Goal: Navigation & Orientation: Find specific page/section

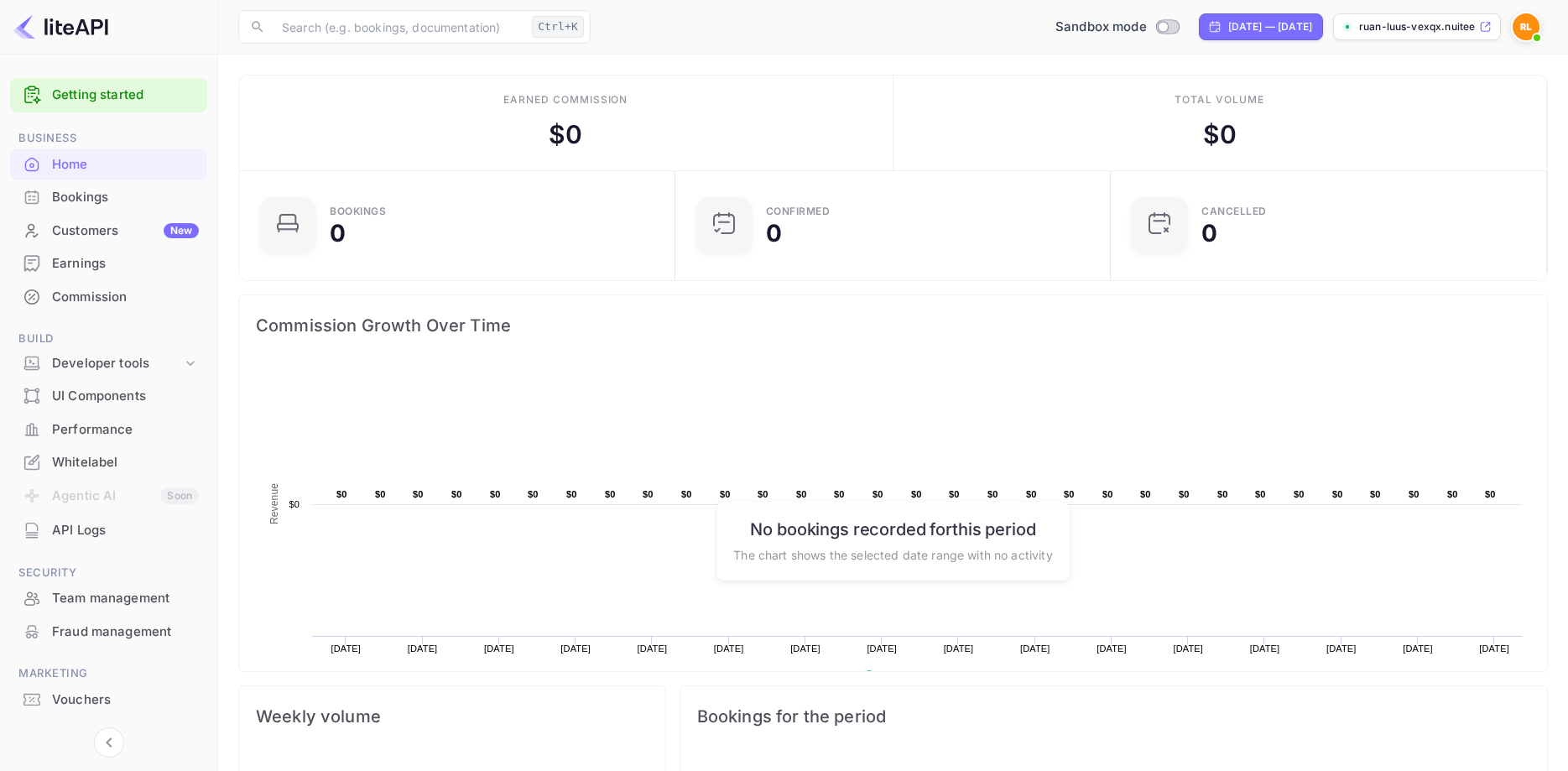
scroll to position [38, 0]
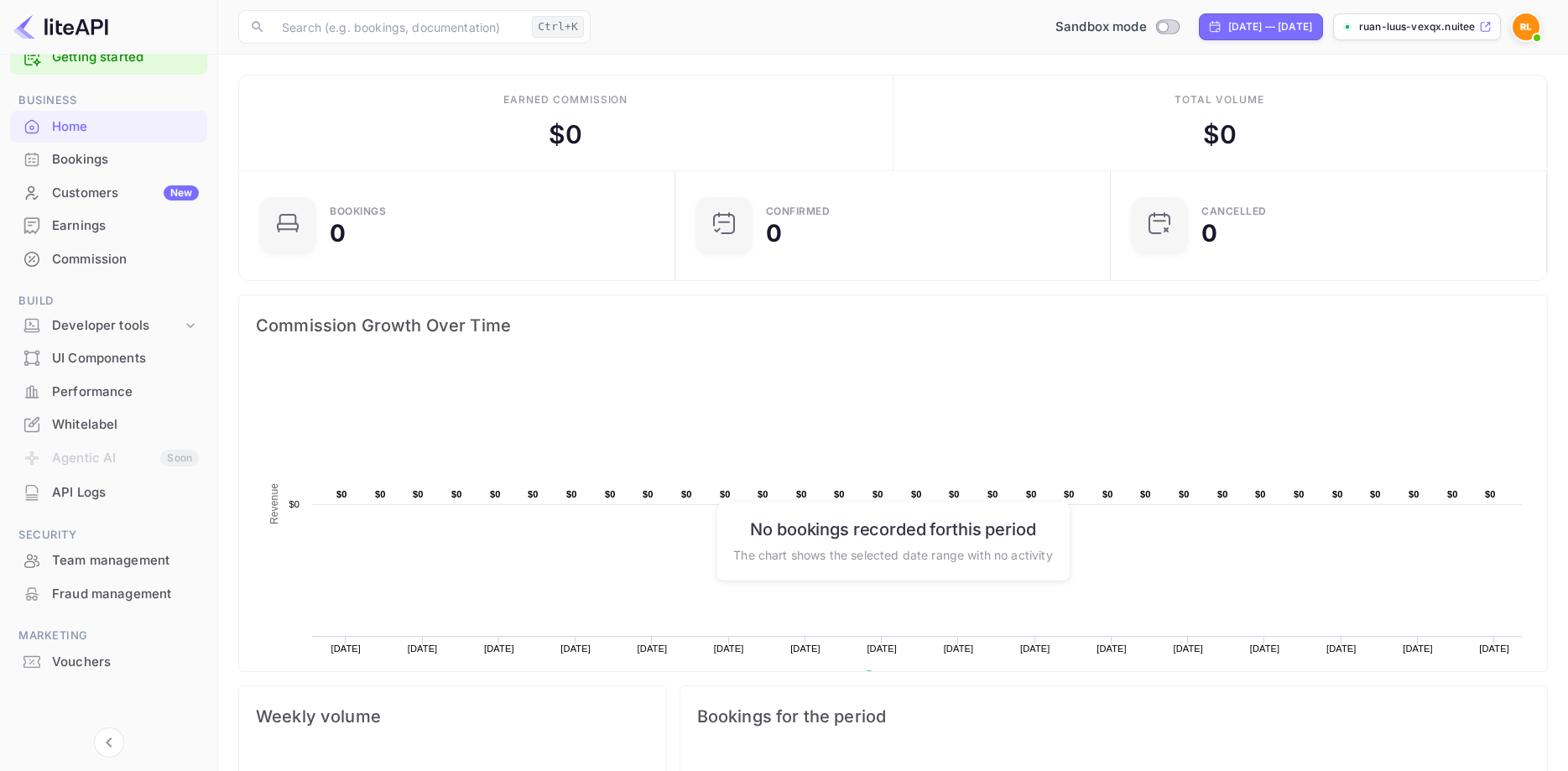
click at [84, 492] on div "API Logs" at bounding box center [126, 493] width 147 height 19
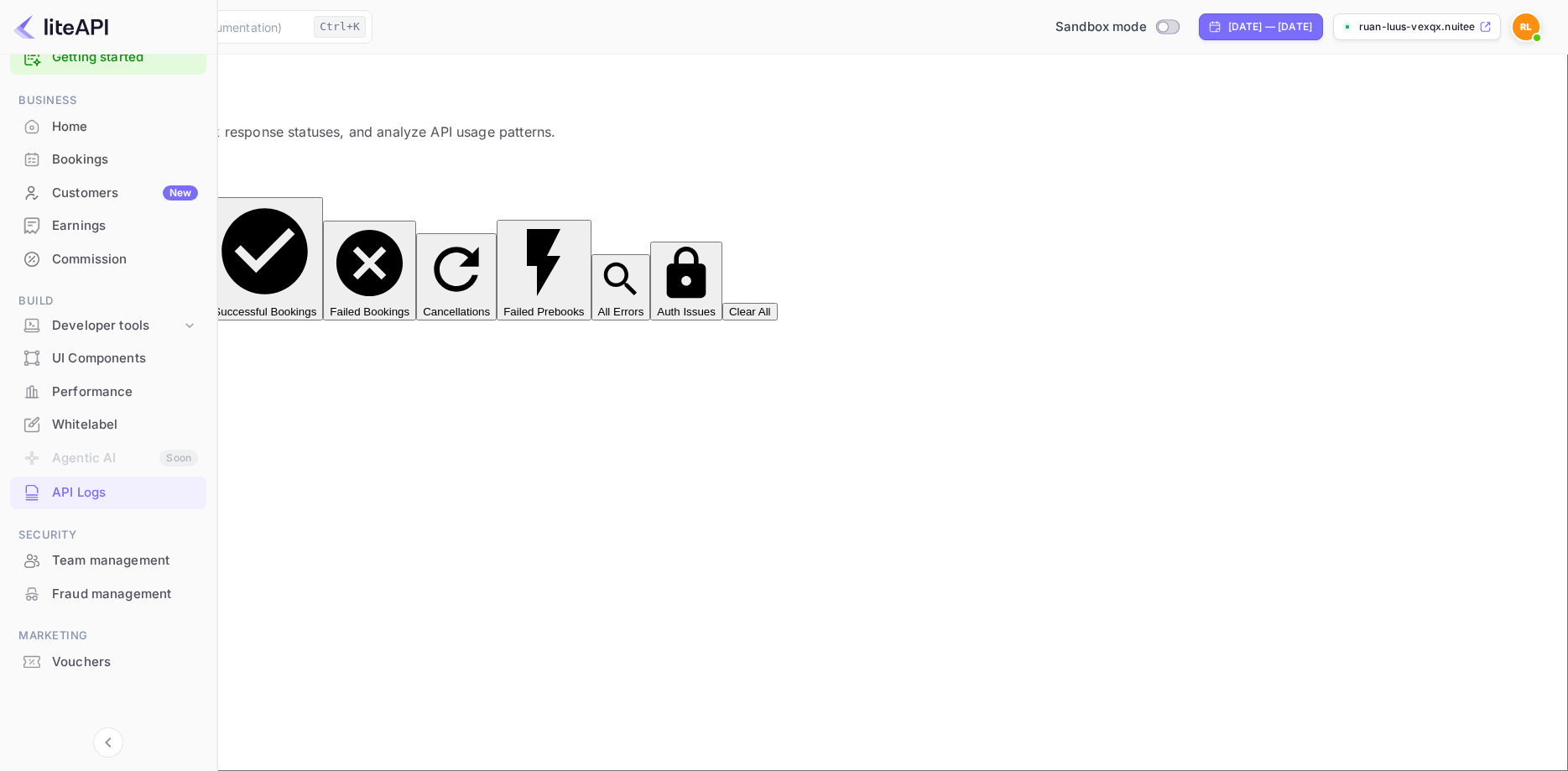
click at [83, 175] on div "Bookings" at bounding box center [108, 159] width 196 height 33
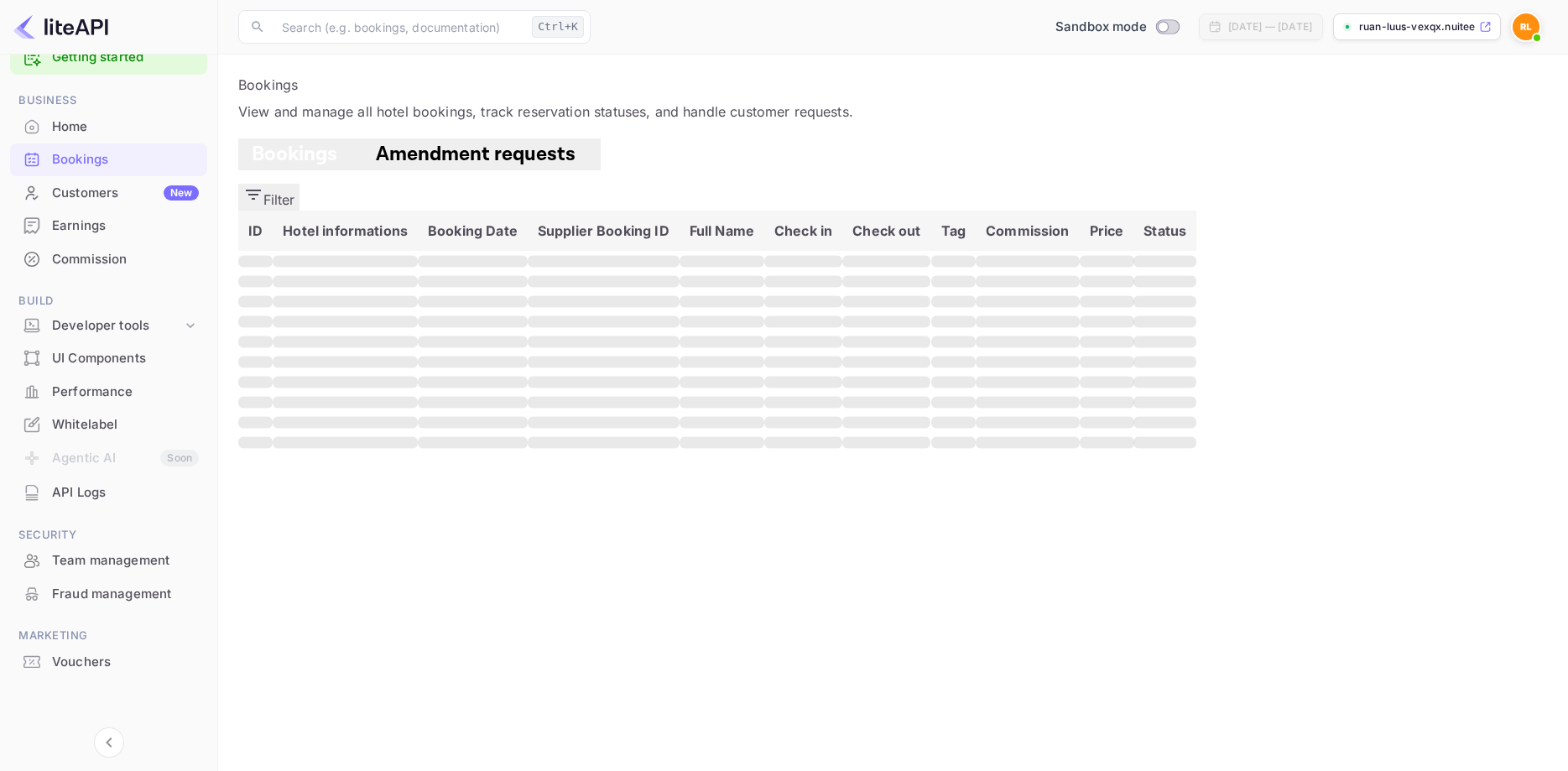
click at [94, 423] on div "Whitelabel" at bounding box center [126, 425] width 147 height 19
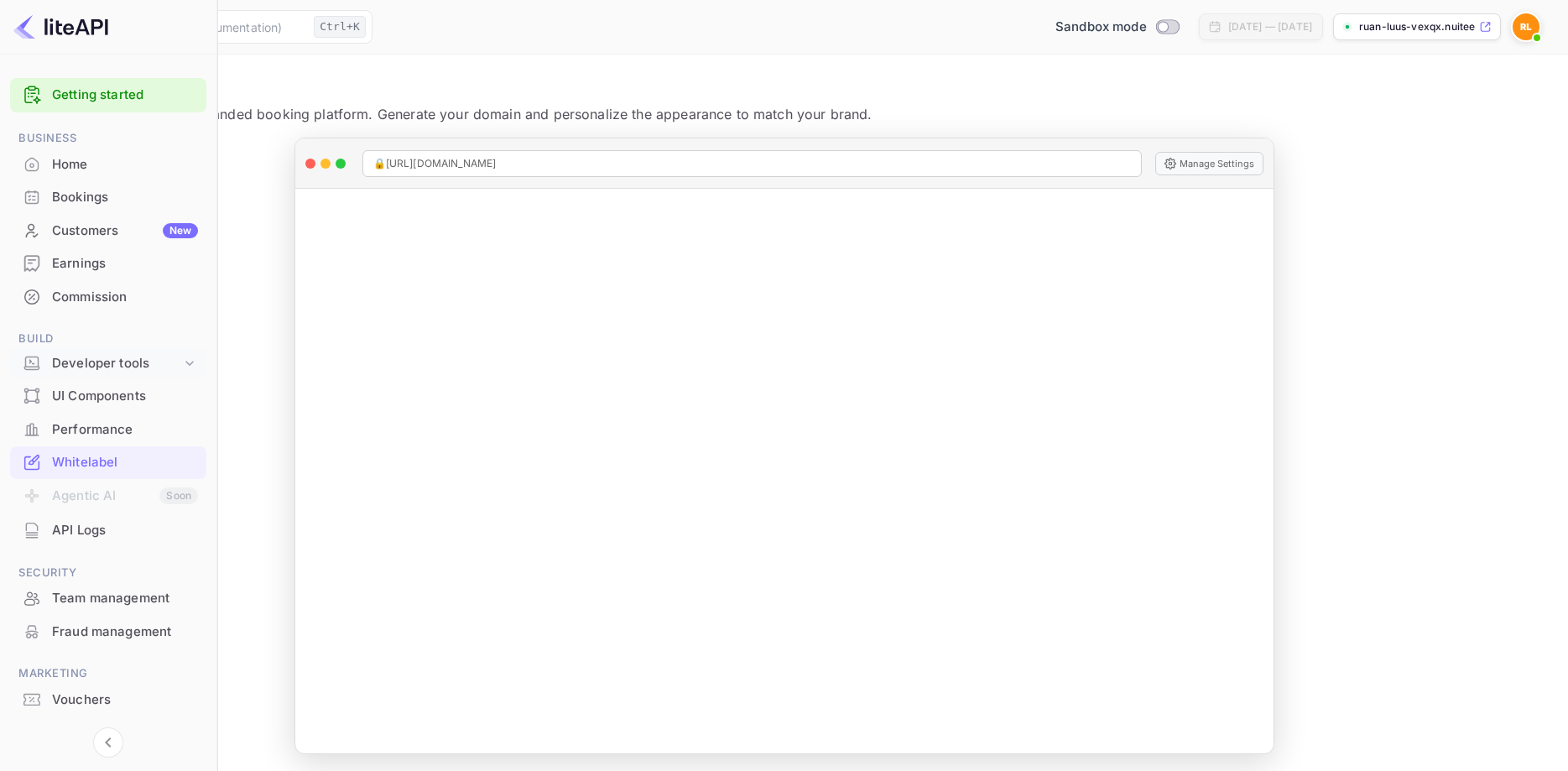
click at [115, 357] on div "Developer tools" at bounding box center [116, 364] width 129 height 19
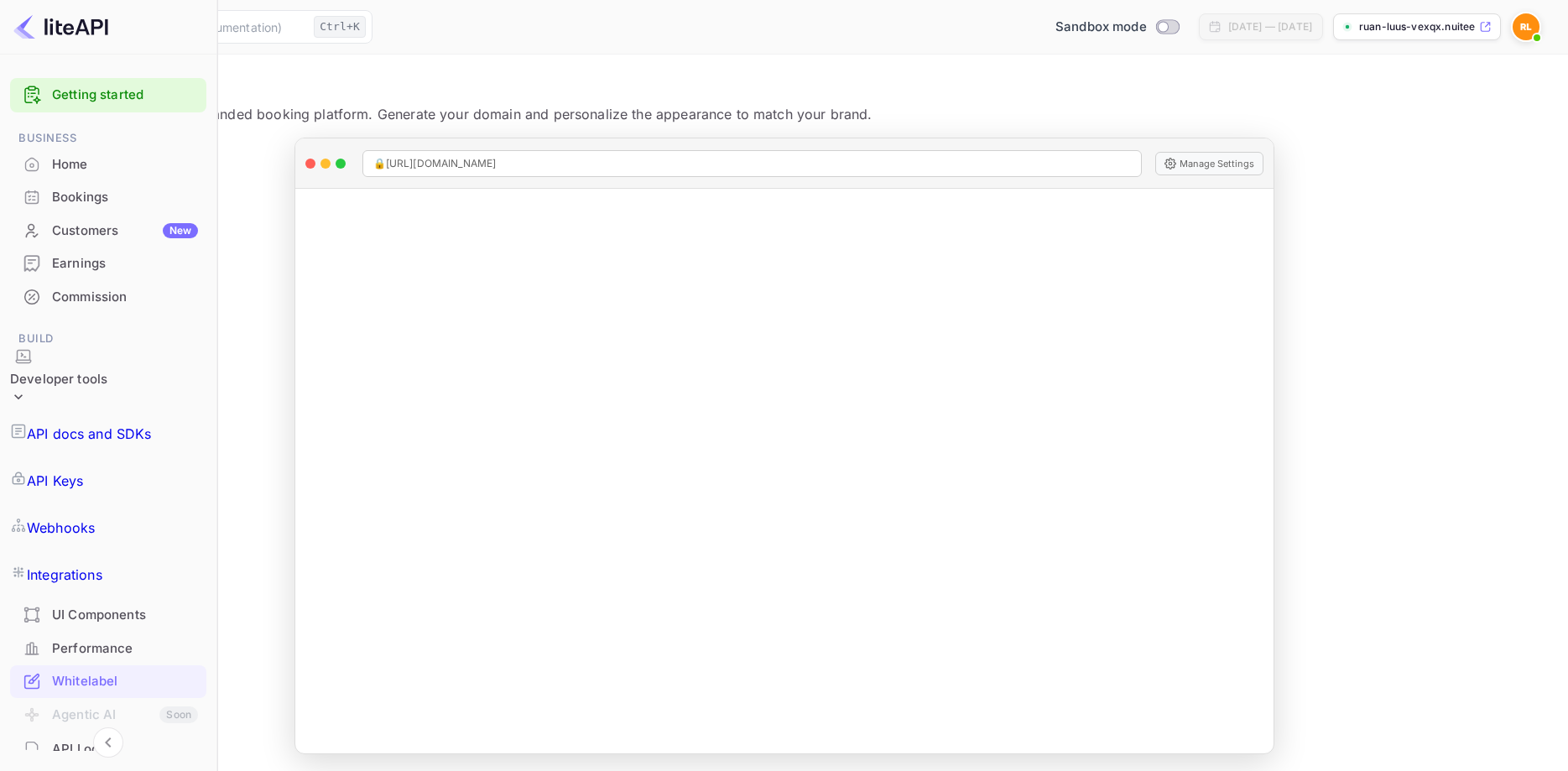
click at [83, 471] on p "API Keys" at bounding box center [55, 481] width 56 height 20
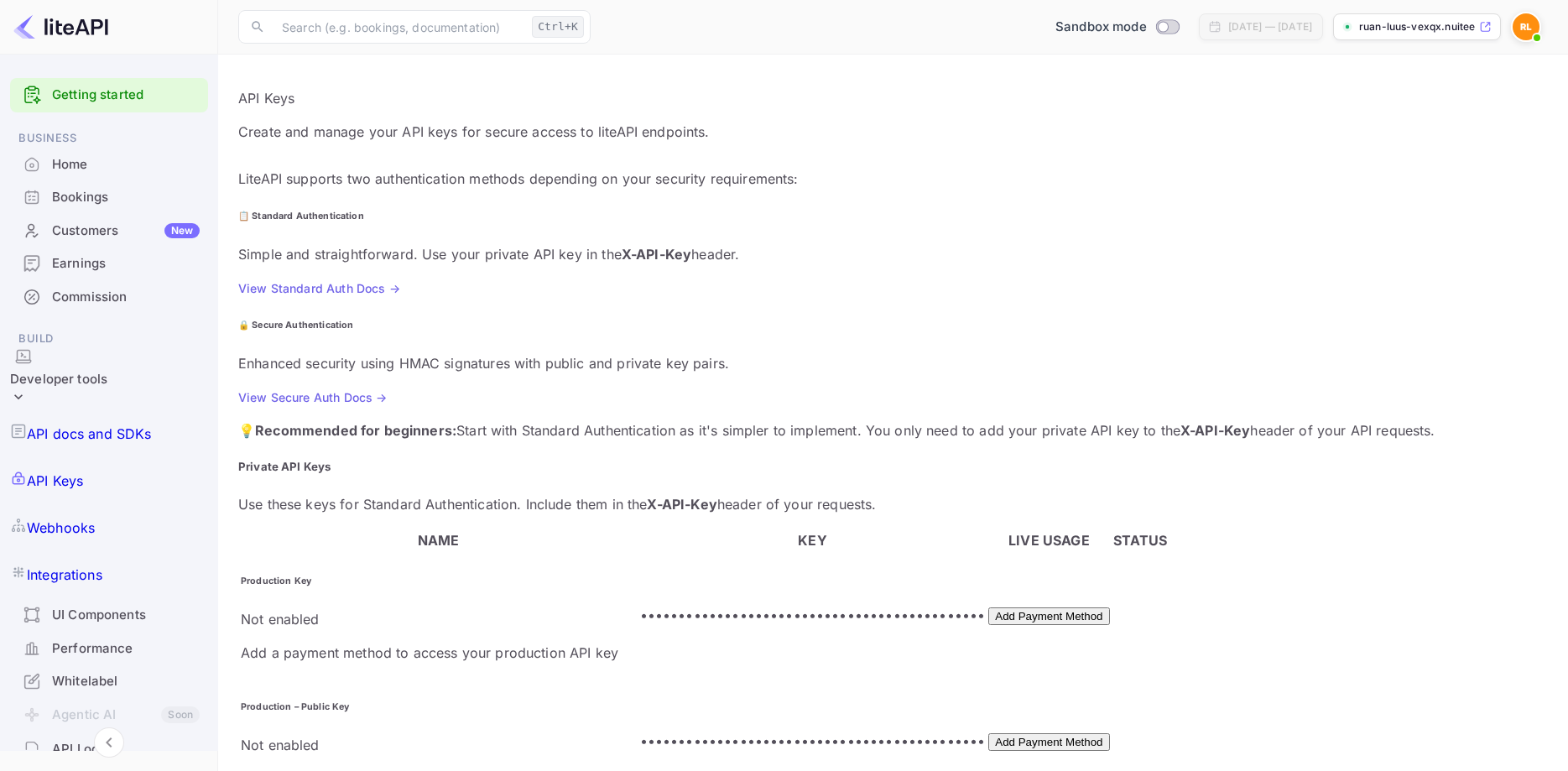
scroll to position [237, 0]
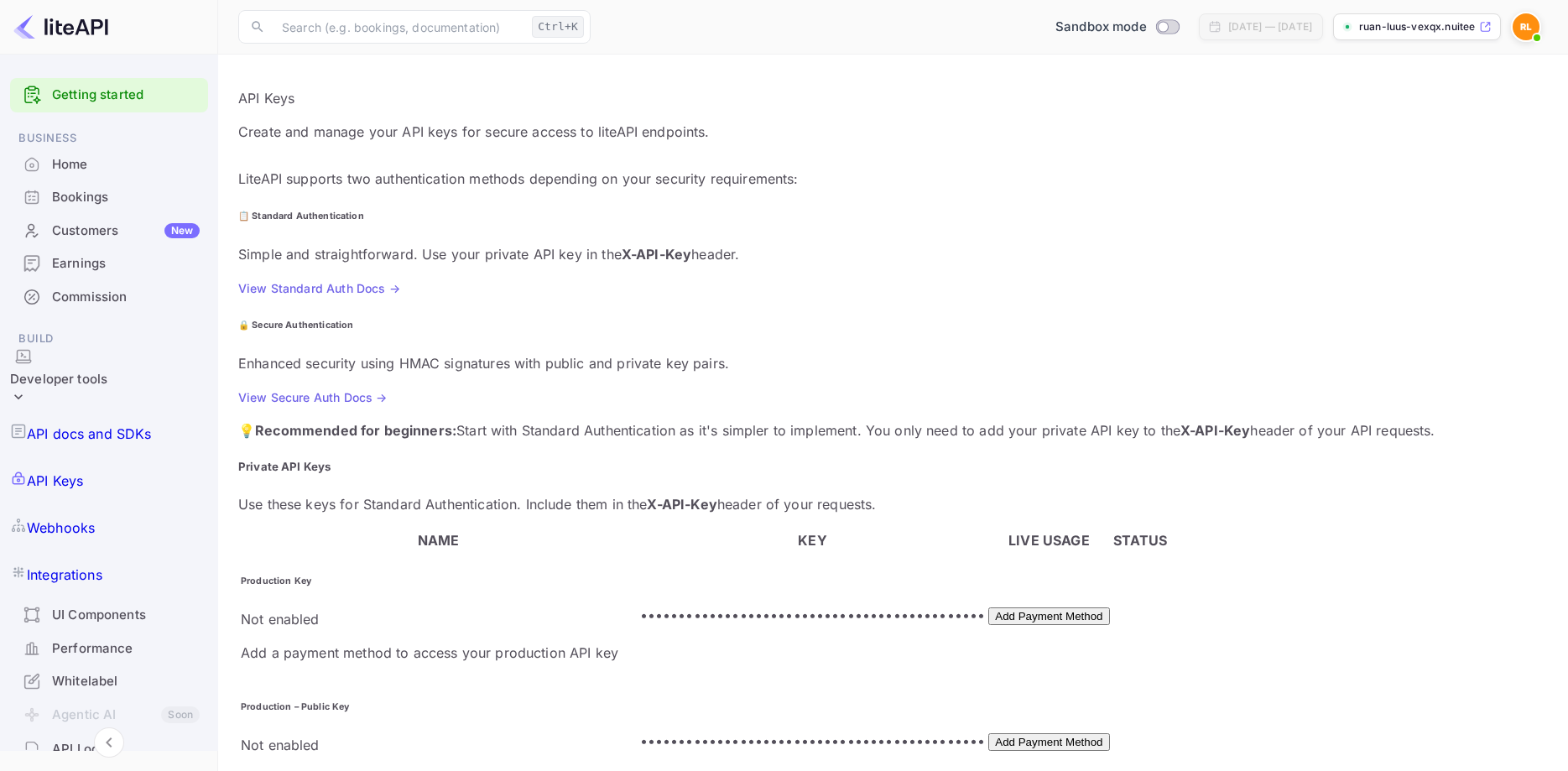
click at [125, 423] on p "API docs and SDKs" at bounding box center [89, 434] width 125 height 20
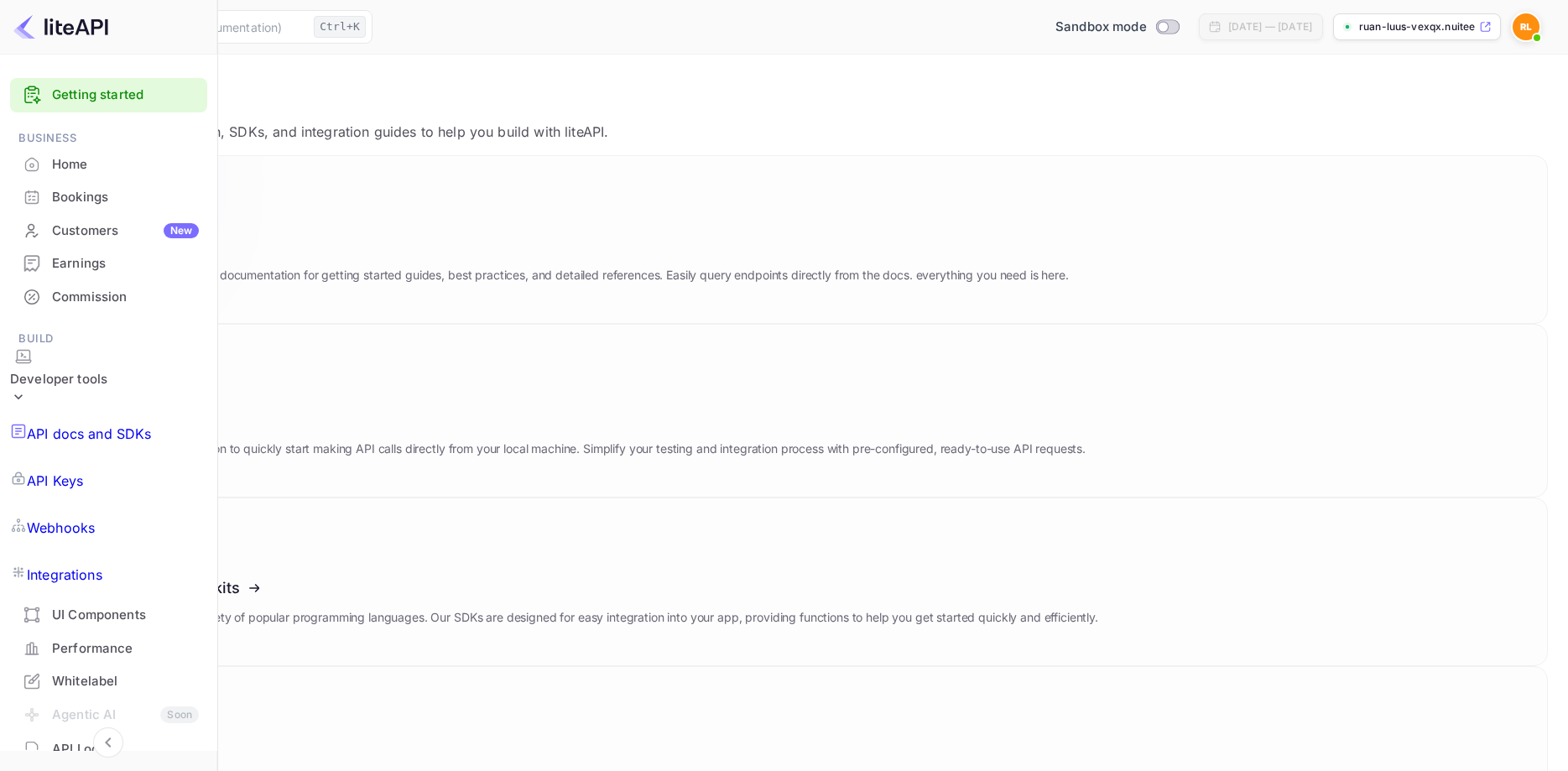
click at [282, 239] on icon at bounding box center [151, 242] width 260 height 173
